Goal: Find specific page/section: Find specific page/section

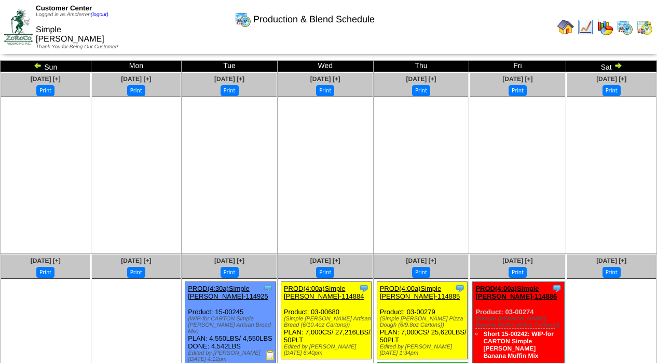
scroll to position [128, 0]
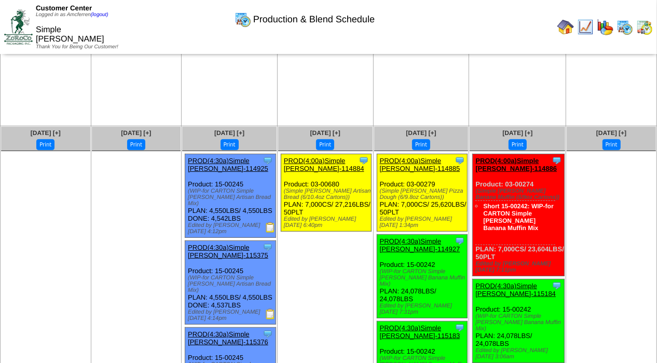
click at [567, 22] on img at bounding box center [565, 27] width 17 height 17
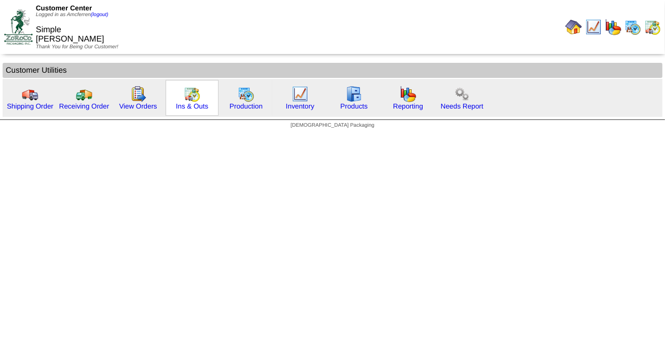
click at [190, 99] on img at bounding box center [192, 94] width 17 height 17
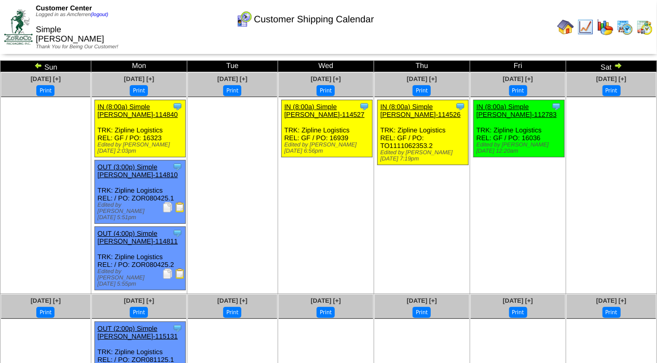
click at [612, 65] on td "Sat" at bounding box center [611, 66] width 91 height 11
click at [617, 67] on img at bounding box center [618, 65] width 8 height 8
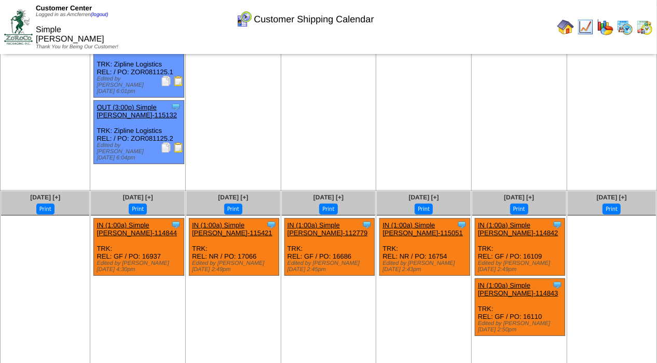
scroll to position [65, 0]
